Goal: Book appointment/travel/reservation

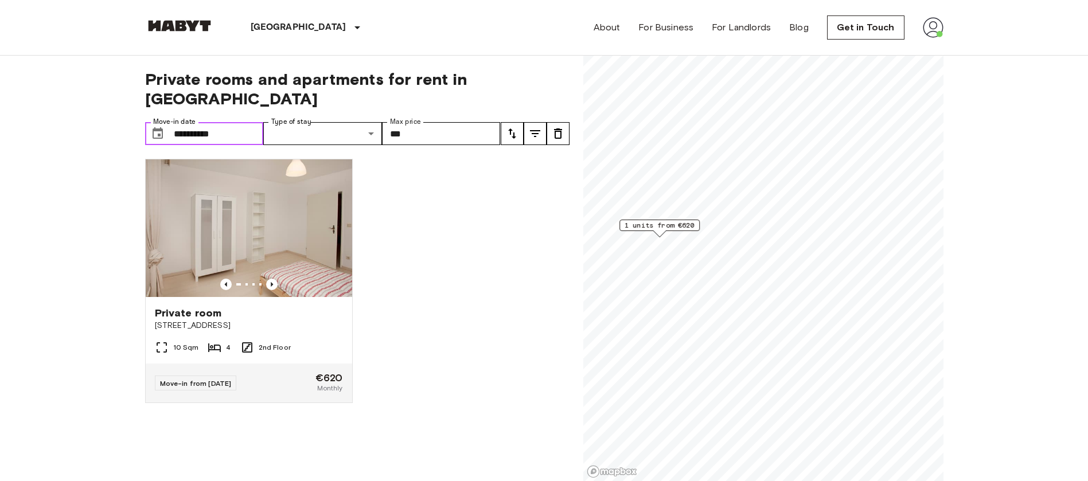
click at [213, 122] on input "**********" at bounding box center [219, 133] width 90 height 23
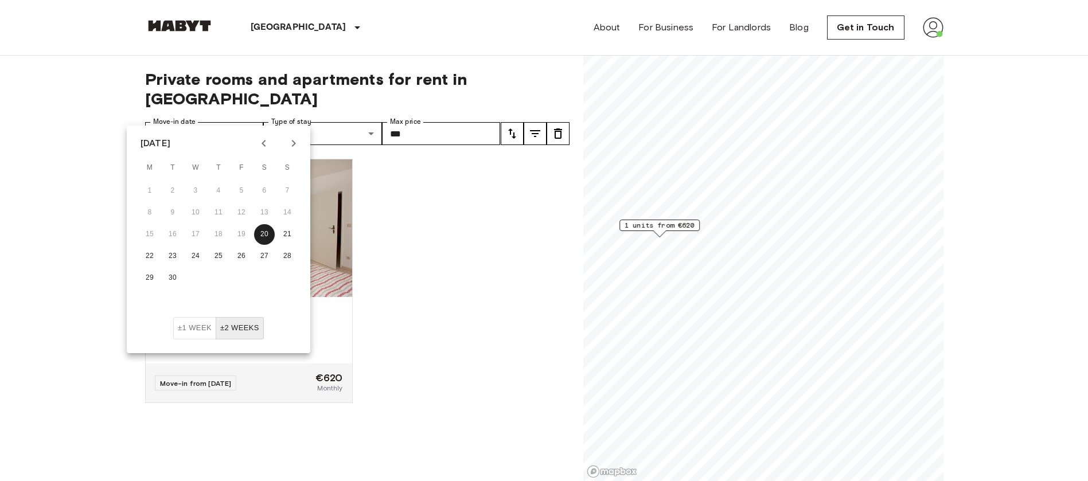
click at [296, 139] on icon "Next month" at bounding box center [294, 144] width 14 height 14
click at [195, 190] on button "1" at bounding box center [195, 191] width 21 height 21
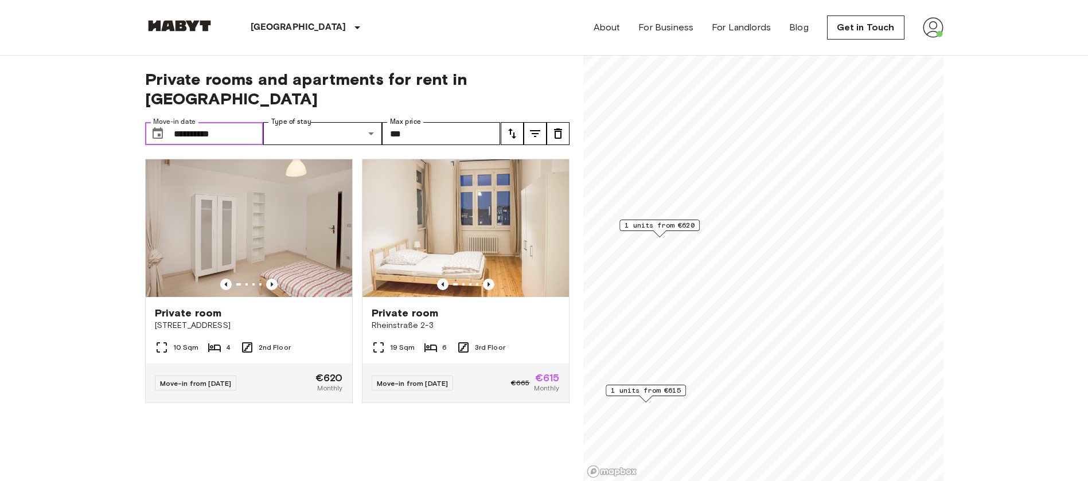
click at [249, 122] on input "**********" at bounding box center [219, 133] width 90 height 23
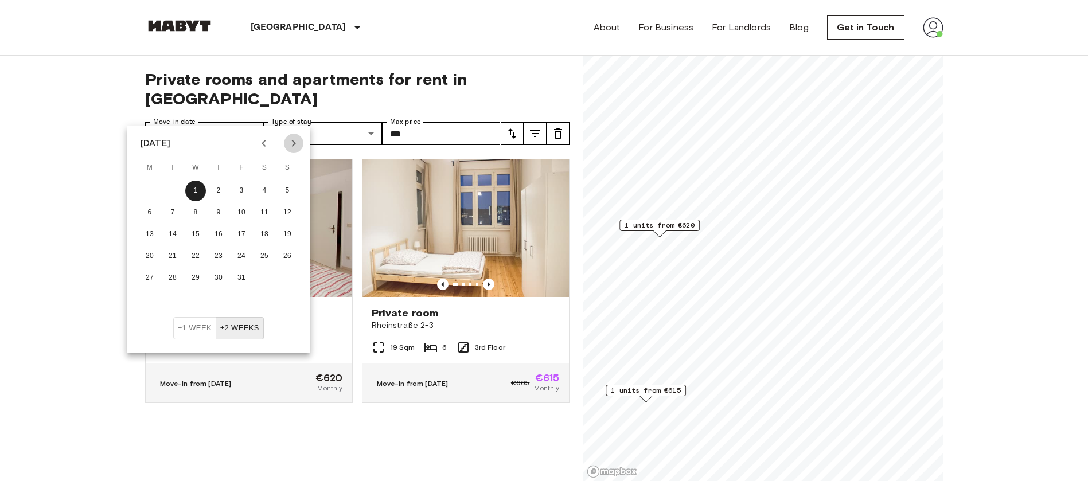
click at [294, 145] on icon "Next month" at bounding box center [294, 143] width 4 height 7
click at [266, 188] on button "1" at bounding box center [264, 191] width 21 height 21
type input "**********"
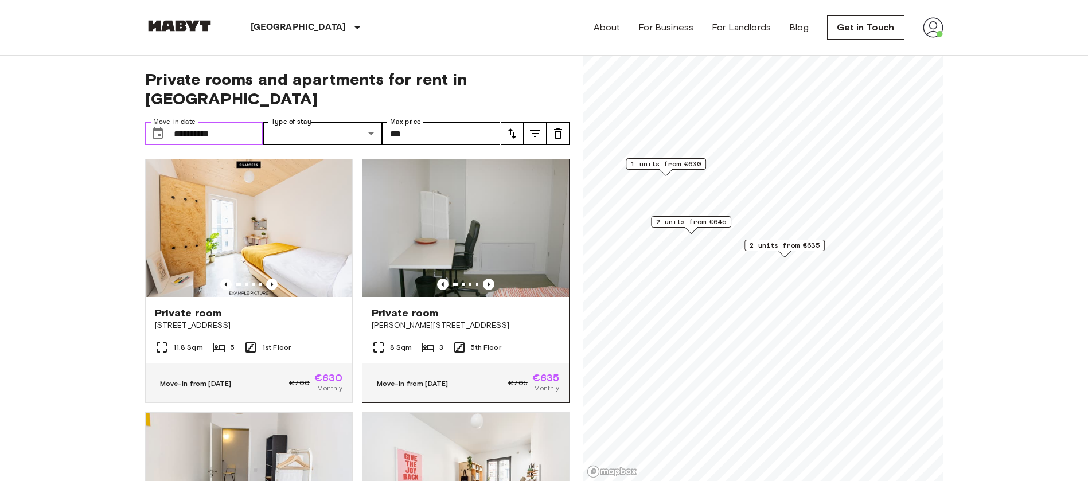
click at [458, 209] on img at bounding box center [466, 228] width 207 height 138
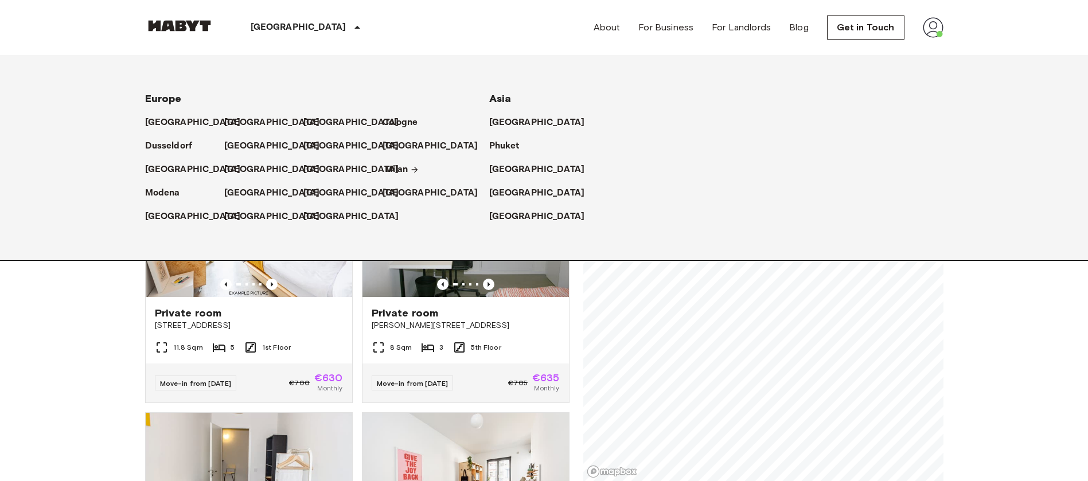
click at [401, 166] on p "Milan" at bounding box center [397, 170] width 24 height 14
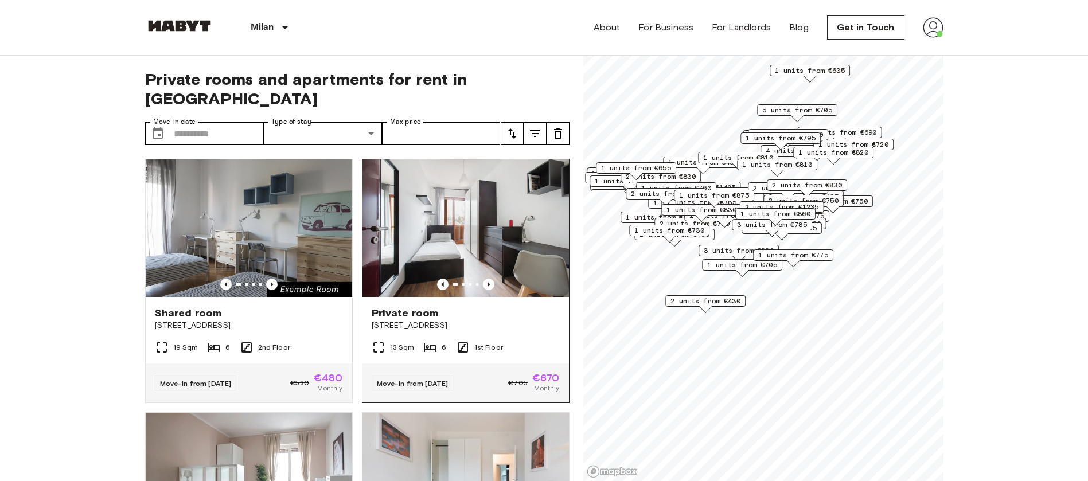
click at [438, 228] on img at bounding box center [466, 228] width 207 height 138
click at [225, 122] on input "Move-in date" at bounding box center [219, 133] width 90 height 23
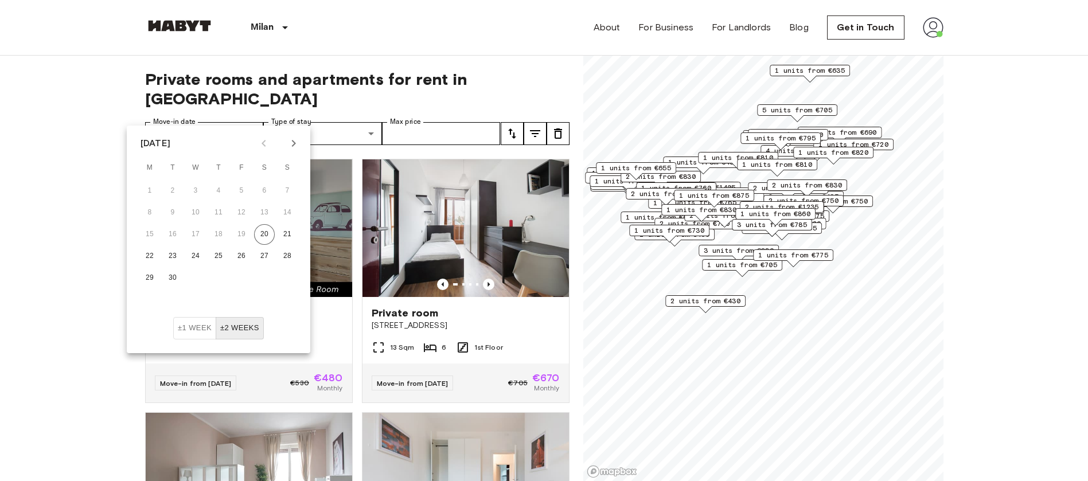
click at [296, 146] on icon "Next month" at bounding box center [294, 144] width 14 height 14
click at [294, 146] on icon "Next month" at bounding box center [294, 144] width 14 height 14
click at [263, 189] on button "1" at bounding box center [264, 191] width 21 height 21
type input "**********"
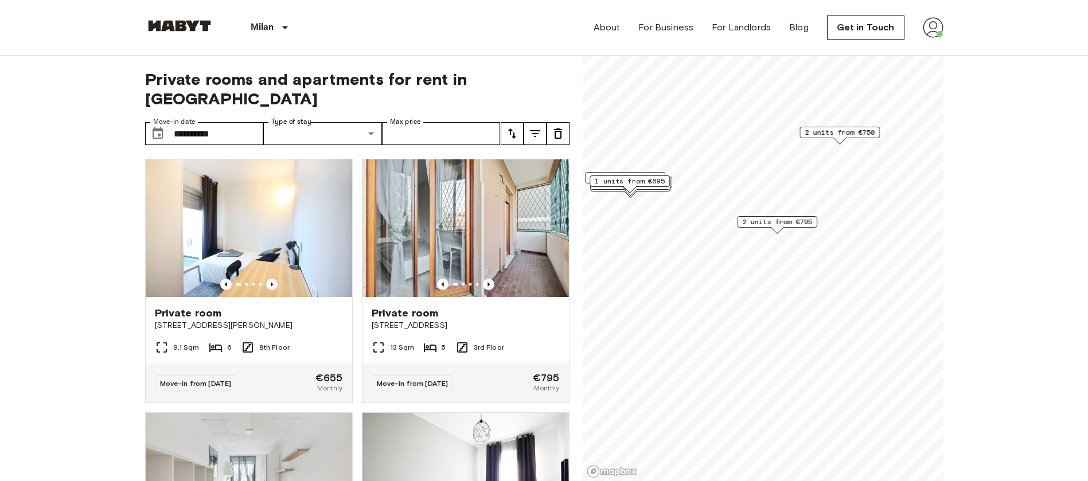
click at [424, 51] on div "Milan Europe Amsterdam Berlin Brussels Cologne Dusseldorf Frankfurt Graz Hambur…" at bounding box center [544, 27] width 798 height 55
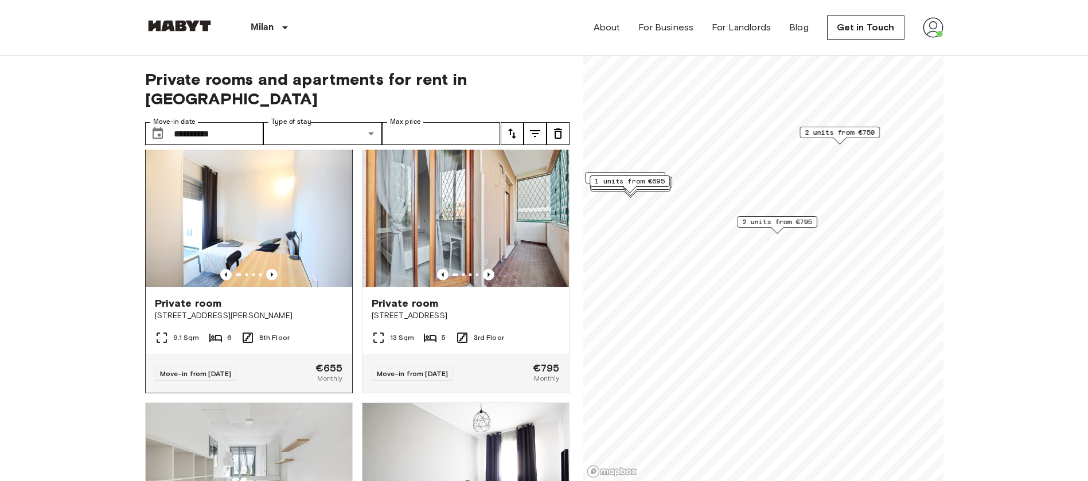
scroll to position [10, 0]
click at [272, 225] on img at bounding box center [249, 218] width 207 height 138
click at [782, 223] on span "2 units from €795" at bounding box center [777, 222] width 70 height 10
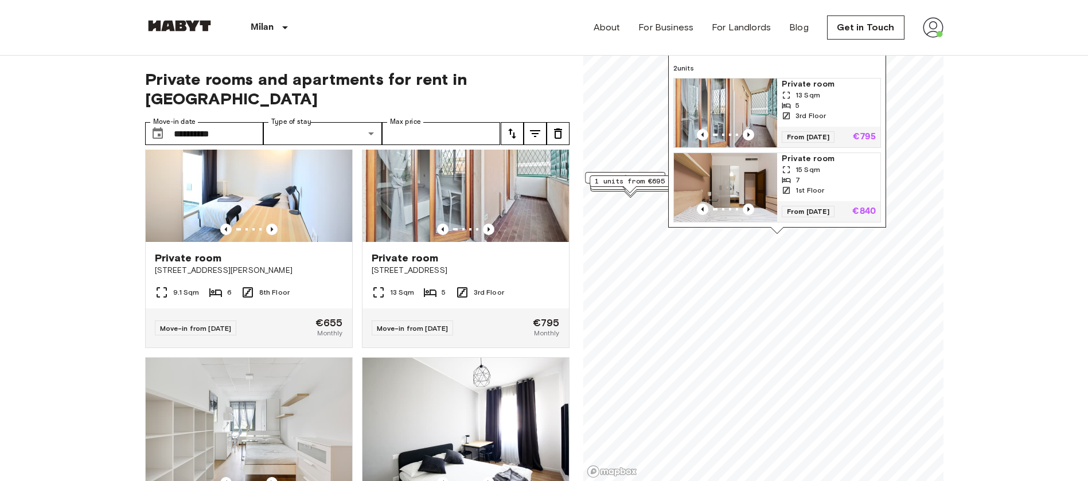
scroll to position [0, 0]
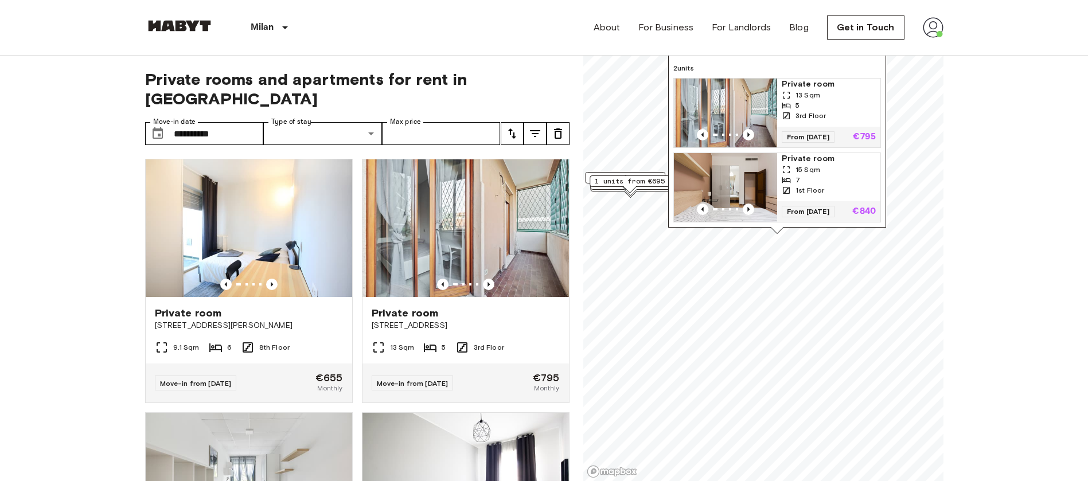
click at [768, 89] on img "Map marker" at bounding box center [725, 113] width 103 height 69
click at [651, 183] on span "1 units from €695" at bounding box center [630, 181] width 70 height 10
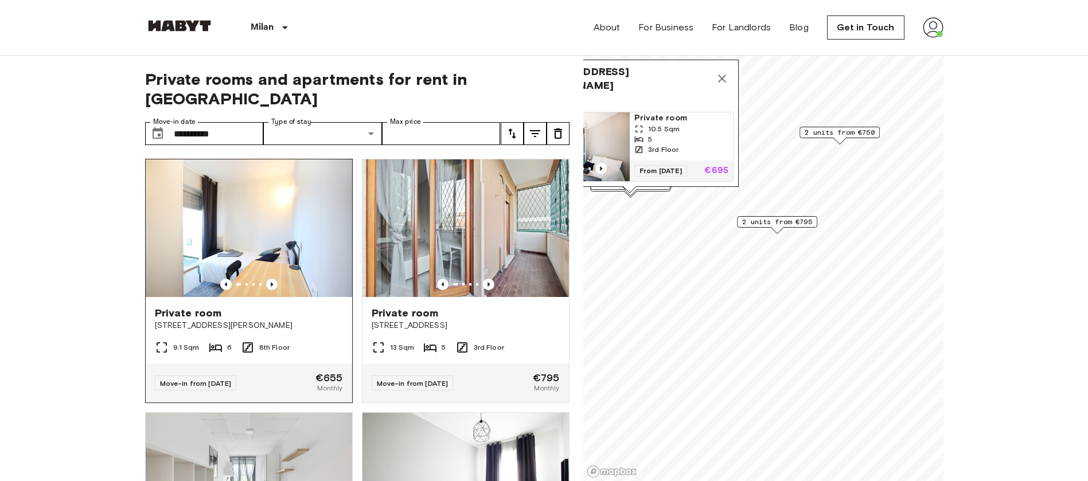
click at [270, 236] on img at bounding box center [249, 228] width 207 height 138
click at [720, 72] on icon "Map marker" at bounding box center [722, 79] width 14 height 14
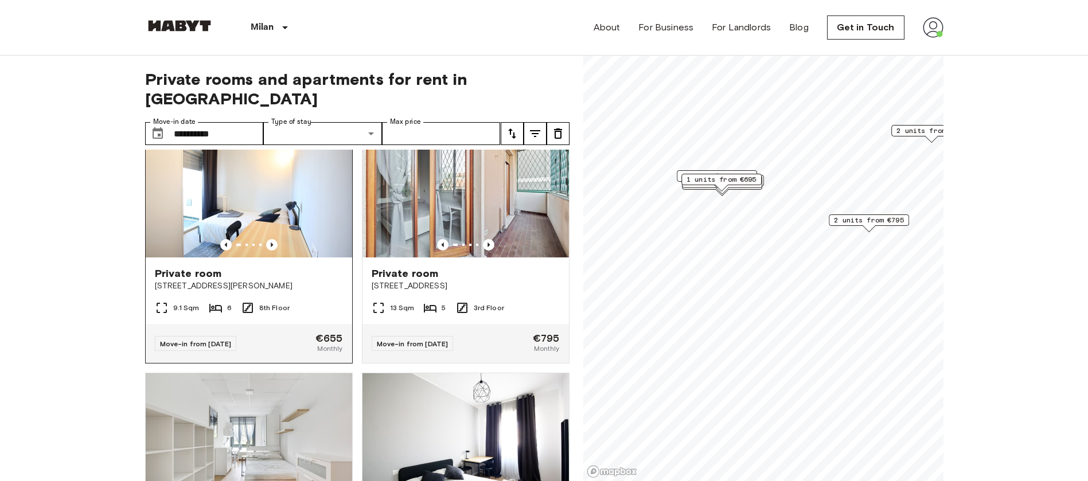
scroll to position [37, 0]
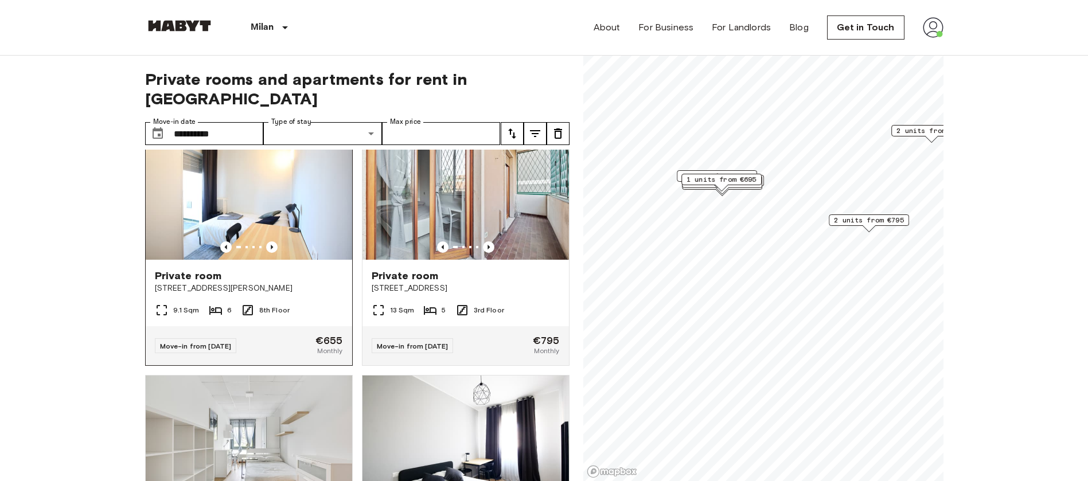
click at [286, 197] on img at bounding box center [249, 191] width 207 height 138
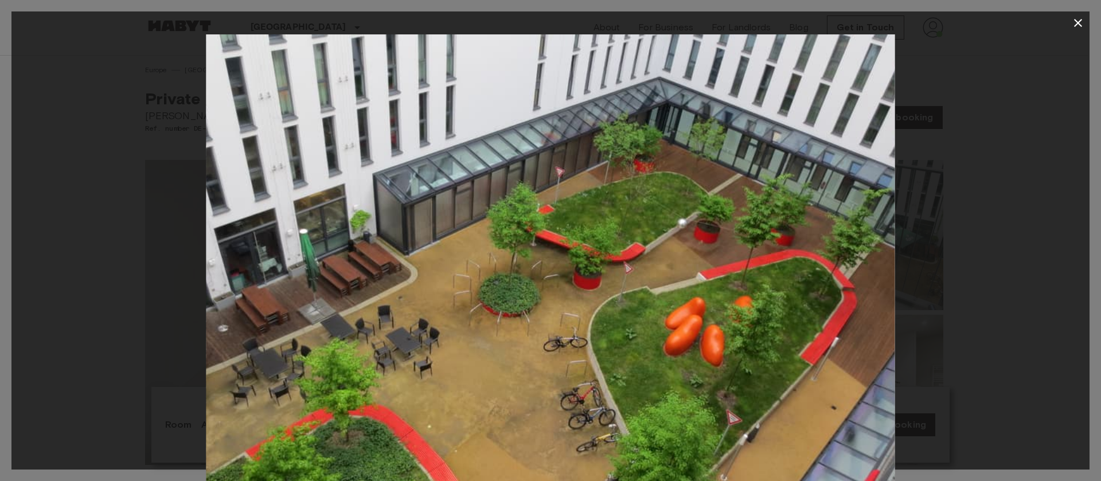
click at [1080, 23] on icon "button" at bounding box center [1079, 23] width 14 height 14
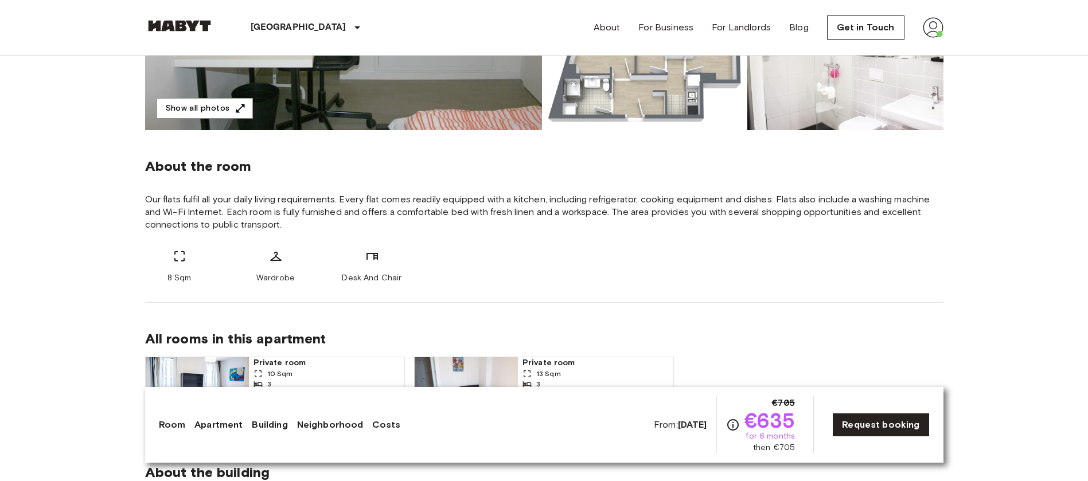
scroll to position [336, 0]
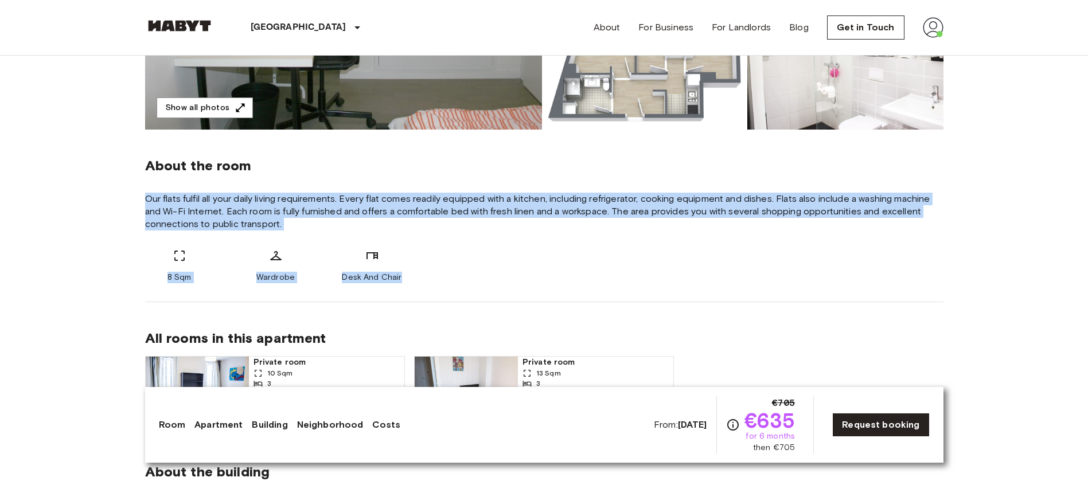
drag, startPoint x: 145, startPoint y: 199, endPoint x: 408, endPoint y: 271, distance: 272.5
click at [408, 271] on div "About the room Our flats fulfil all your daily living requirements. Every flat …" at bounding box center [544, 216] width 798 height 173
copy div "Our flats fulfil all your daily living requirements. Every flat comes readily e…"
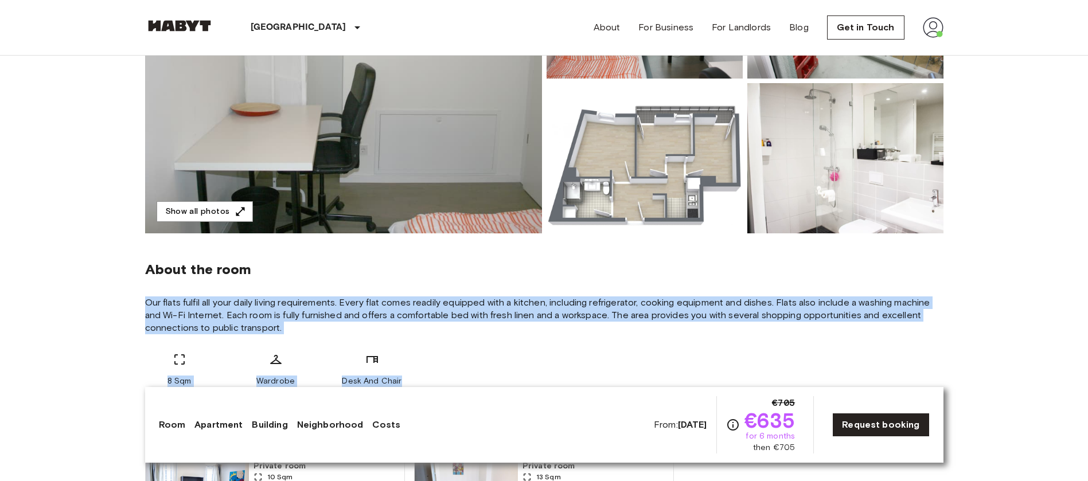
scroll to position [0, 0]
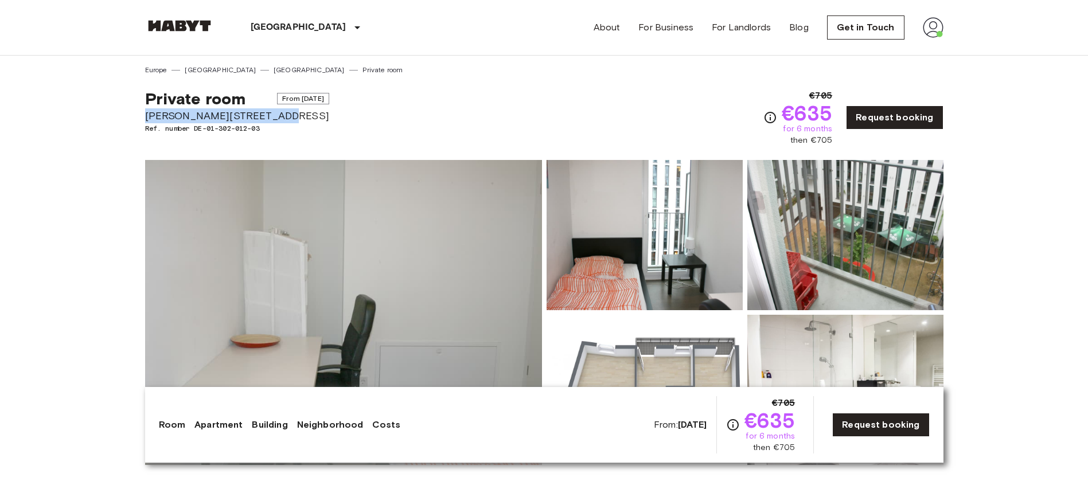
drag, startPoint x: 142, startPoint y: 114, endPoint x: 276, endPoint y: 113, distance: 133.7
copy span "Bernhard-Weiß-Straße 1-3"
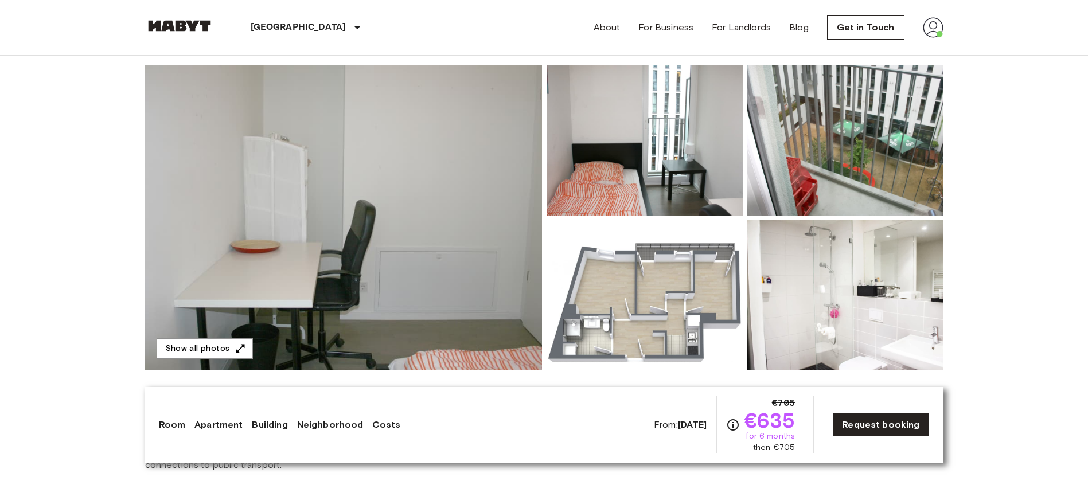
scroll to position [67, 0]
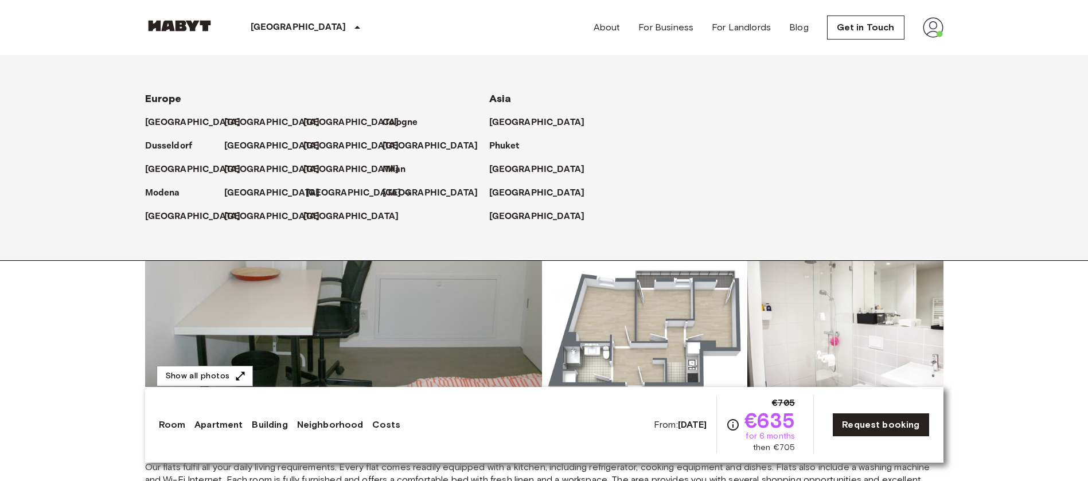
click at [322, 192] on p "[GEOGRAPHIC_DATA]" at bounding box center [354, 193] width 96 height 14
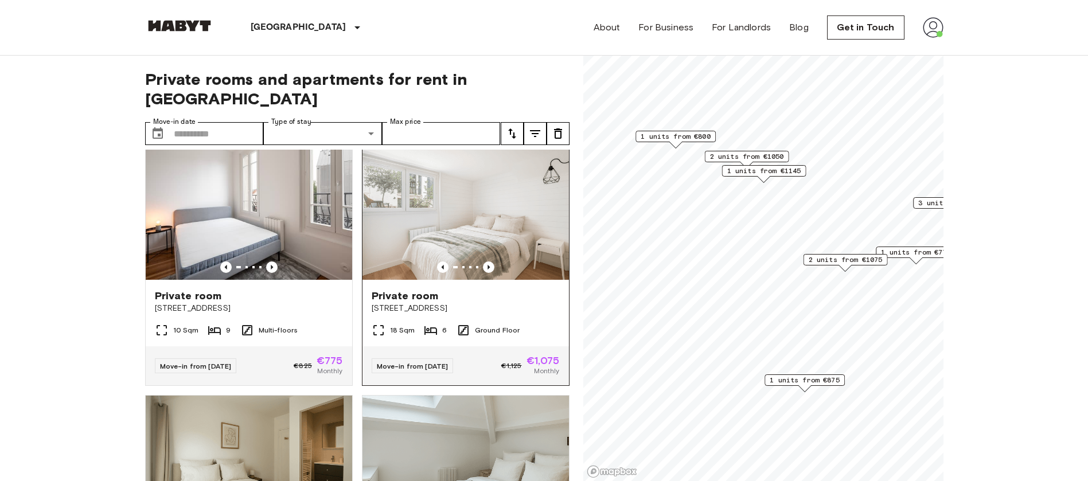
scroll to position [10, 0]
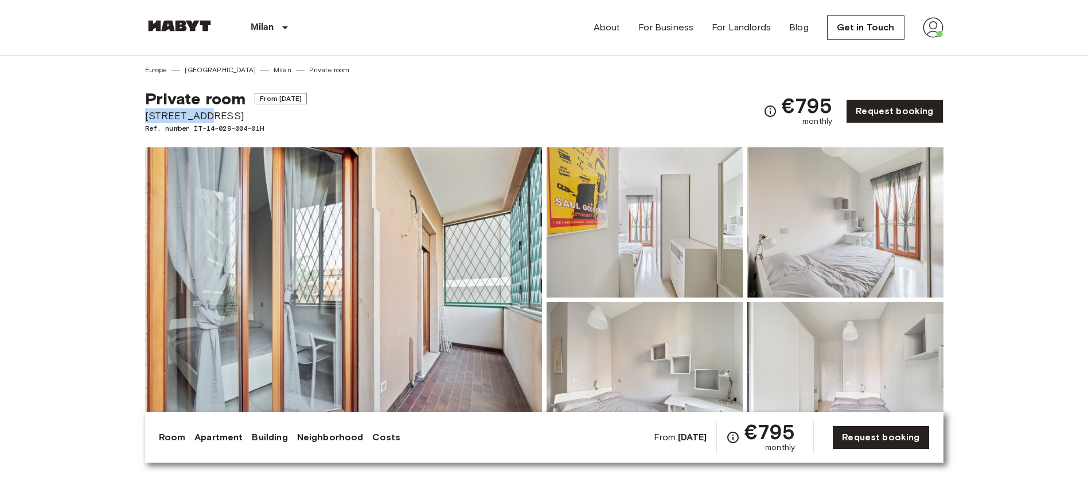
drag, startPoint x: 0, startPoint y: 0, endPoint x: 197, endPoint y: 113, distance: 226.9
copy span "Via Orti 29"
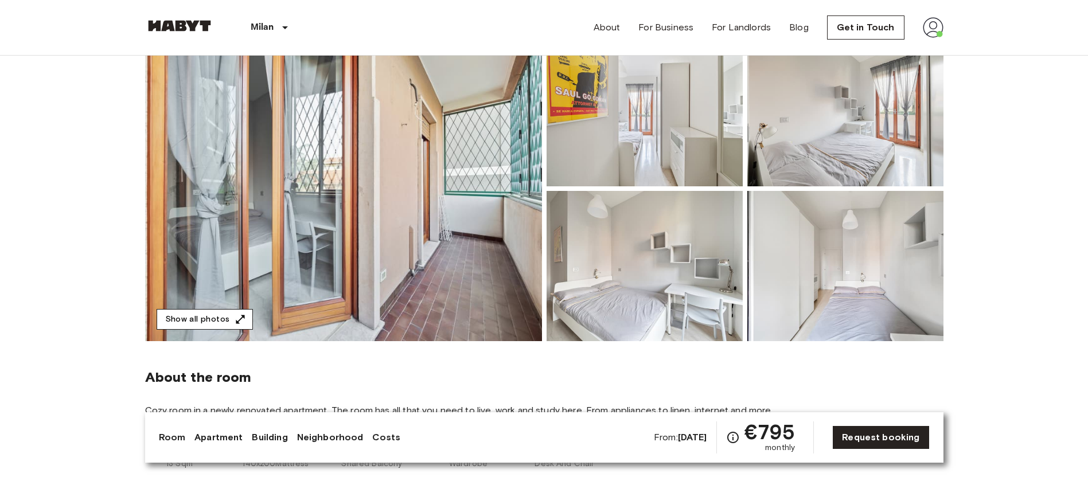
click at [231, 317] on button "Show all photos" at bounding box center [205, 319] width 96 height 21
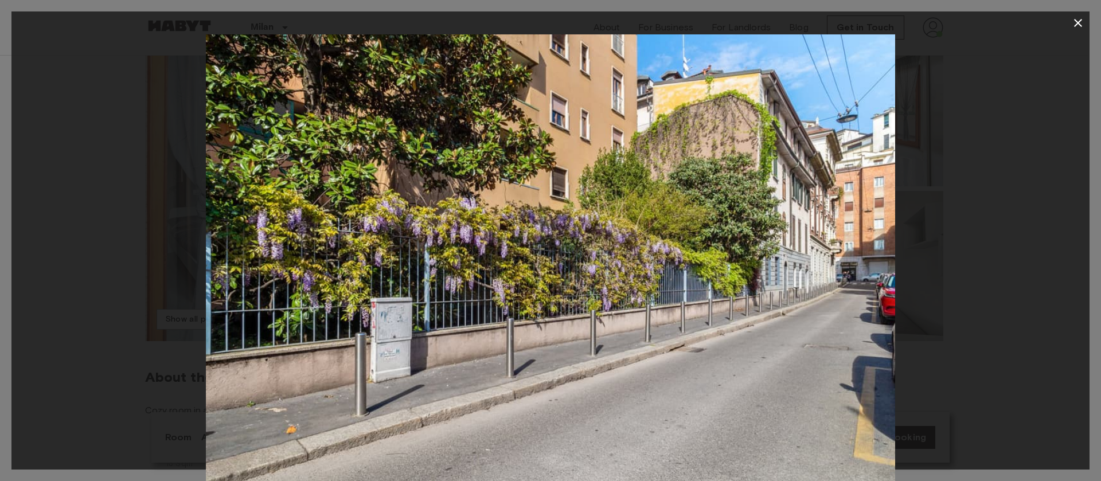
click at [1083, 22] on icon "button" at bounding box center [1079, 23] width 14 height 14
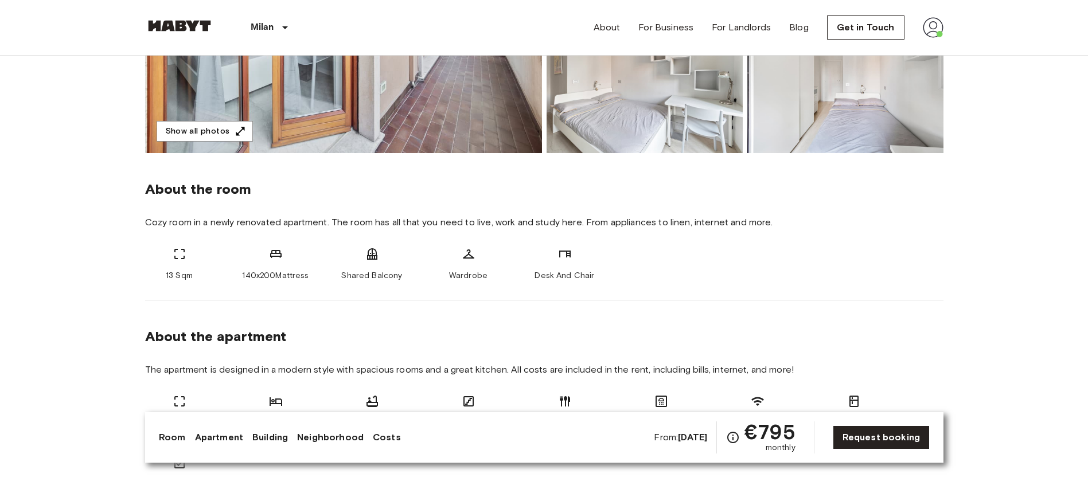
scroll to position [302, 0]
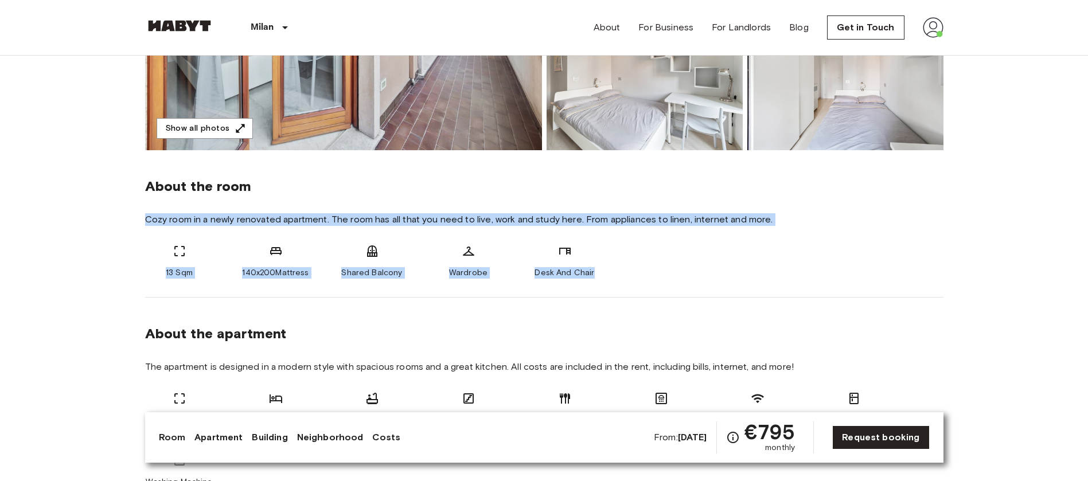
drag, startPoint x: 137, startPoint y: 218, endPoint x: 622, endPoint y: 285, distance: 489.8
copy div "Cozy room in a newly renovated apartment. The room has all that you need to liv…"
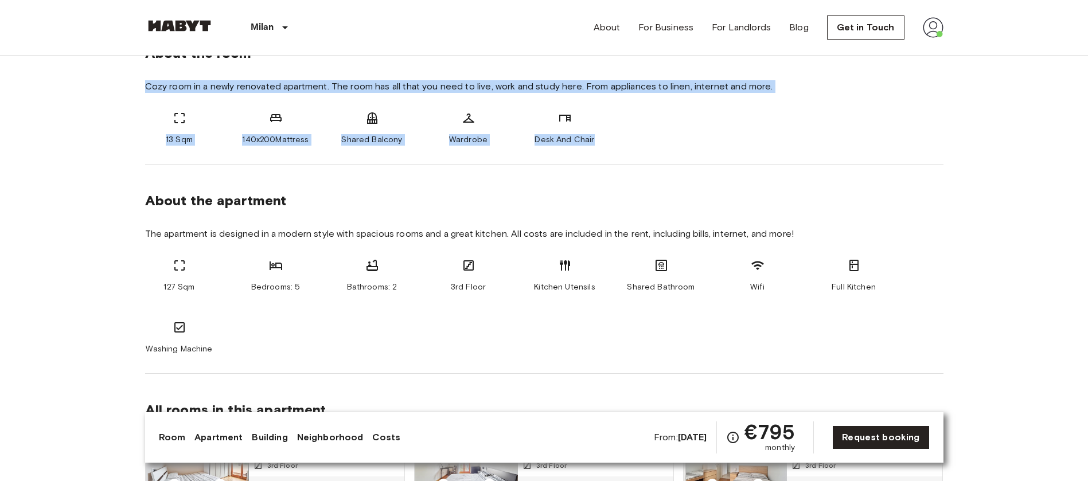
scroll to position [437, 0]
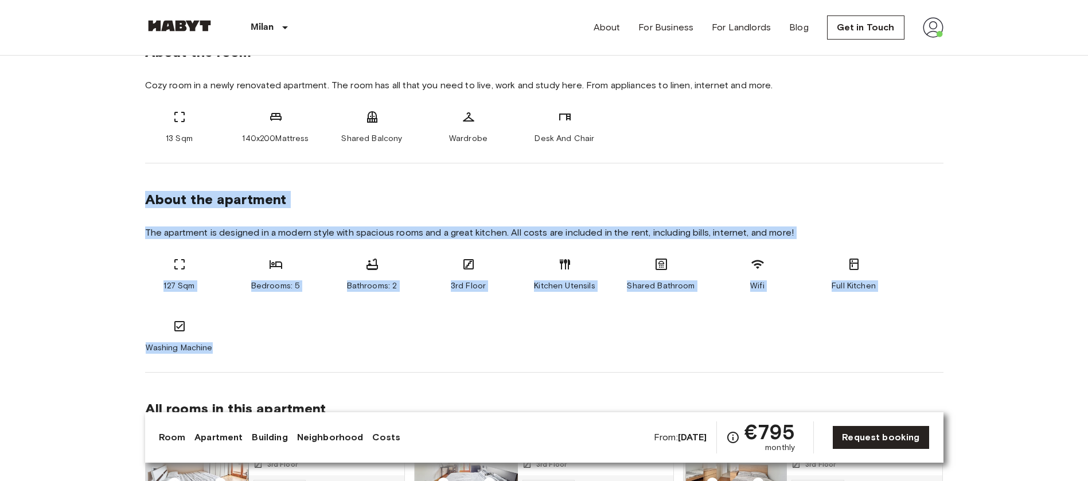
drag, startPoint x: 139, startPoint y: 197, endPoint x: 243, endPoint y: 338, distance: 175.5
copy section "About the apartment The apartment is designed in a modern style with spacious r…"
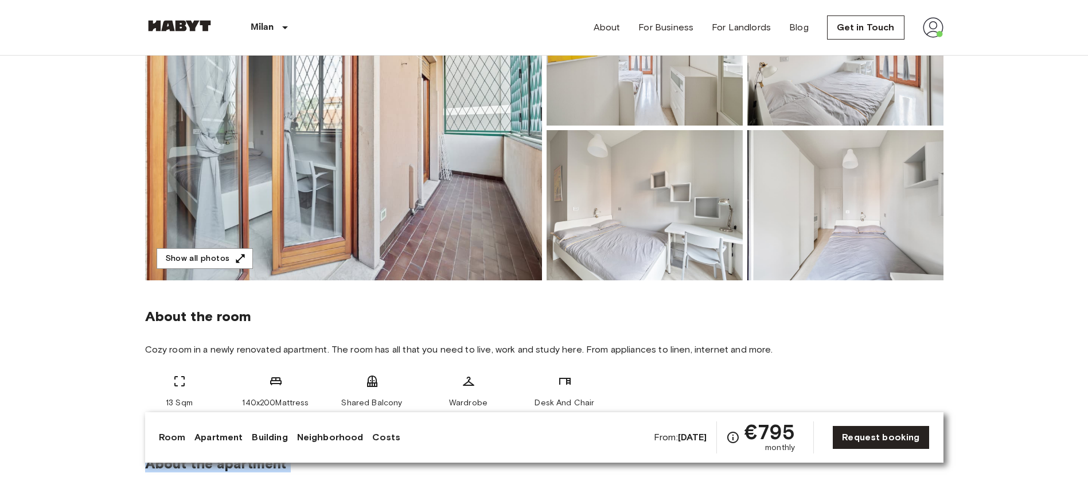
scroll to position [0, 0]
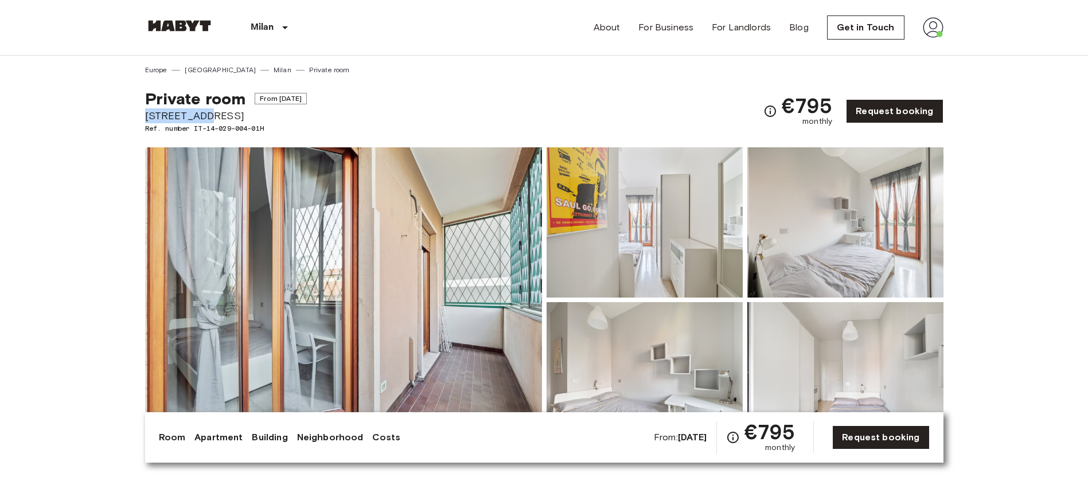
drag, startPoint x: 144, startPoint y: 114, endPoint x: 198, endPoint y: 116, distance: 54.6
copy span "Via Orti 29"
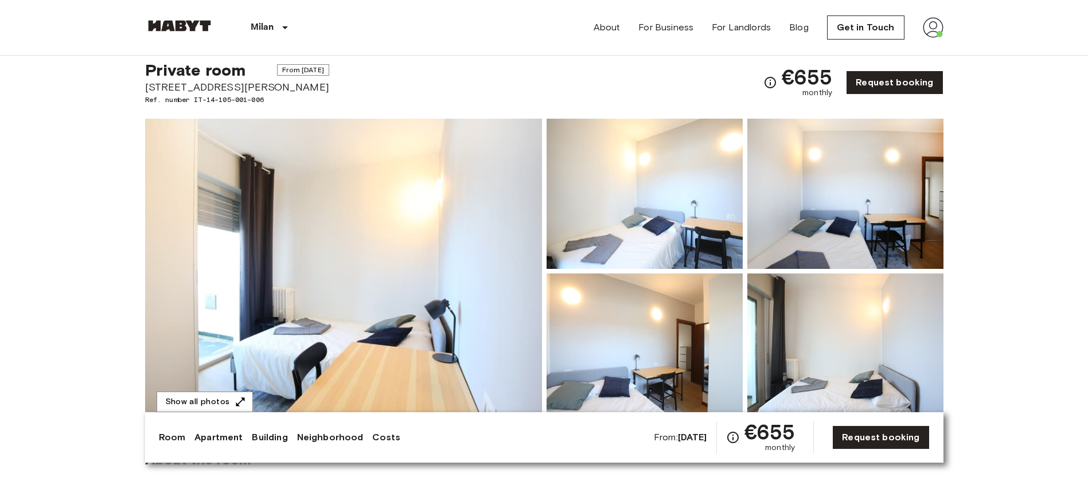
drag, startPoint x: 145, startPoint y: 86, endPoint x: 560, endPoint y: 1, distance: 423.3
click at [347, 88] on div "Private room From [DATE] [STREET_ADDRESS][PERSON_NAME] Ref. number IT-14-105-00…" at bounding box center [544, 75] width 798 height 59
